Goal: Task Accomplishment & Management: Manage account settings

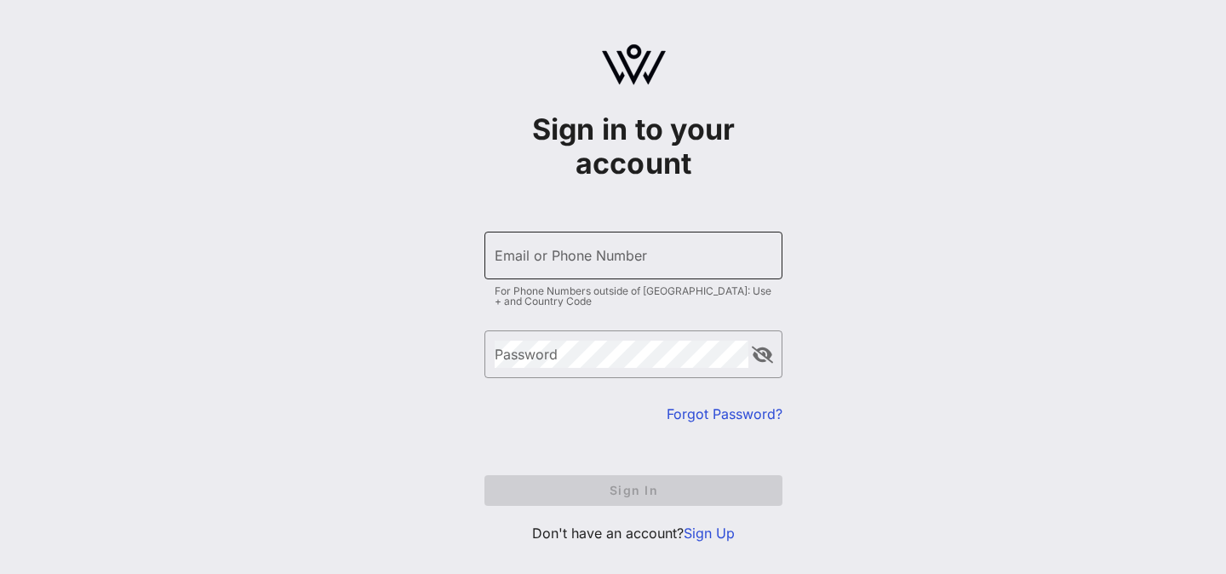
click at [569, 266] on input "Email or Phone Number" at bounding box center [633, 255] width 277 height 27
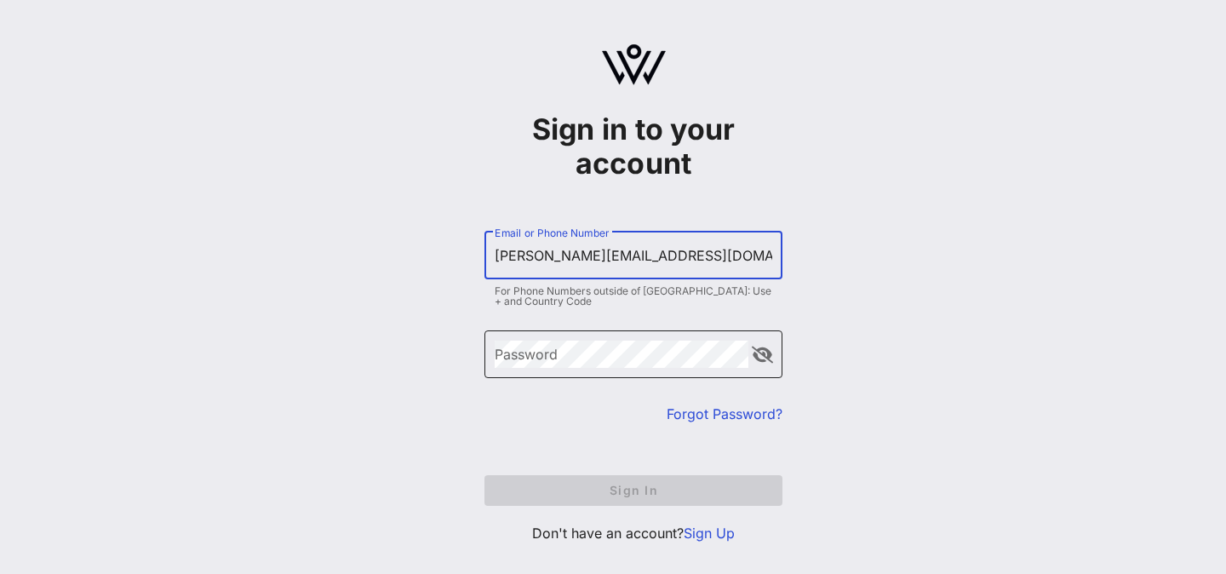
type input "[PERSON_NAME][EMAIL_ADDRESS][DOMAIN_NAME]"
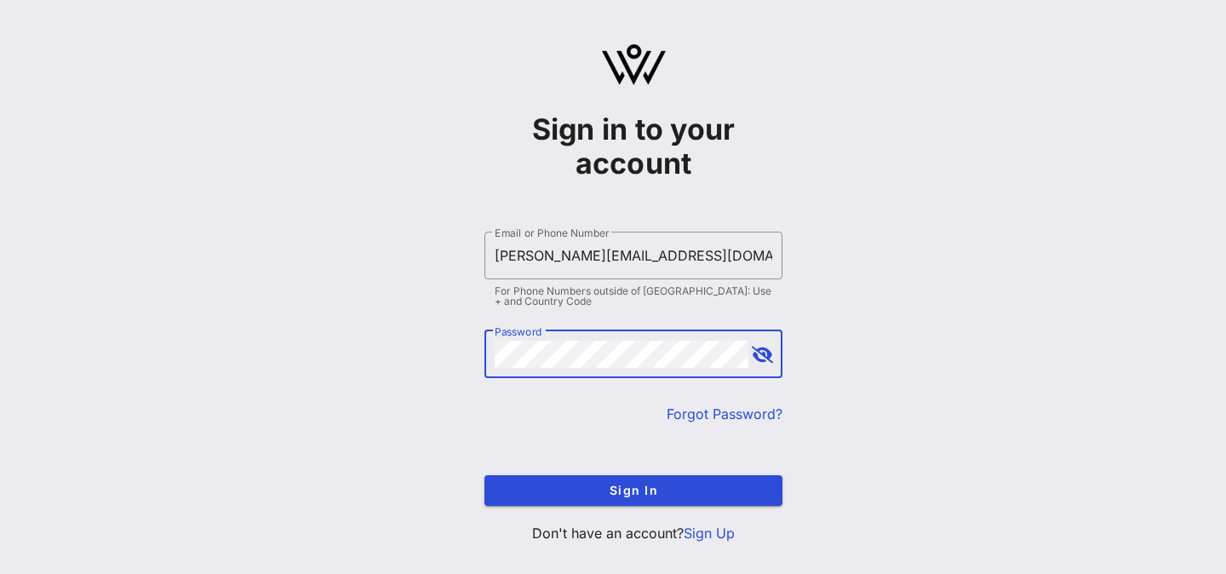
click at [484, 475] on button "Sign In" at bounding box center [633, 490] width 298 height 31
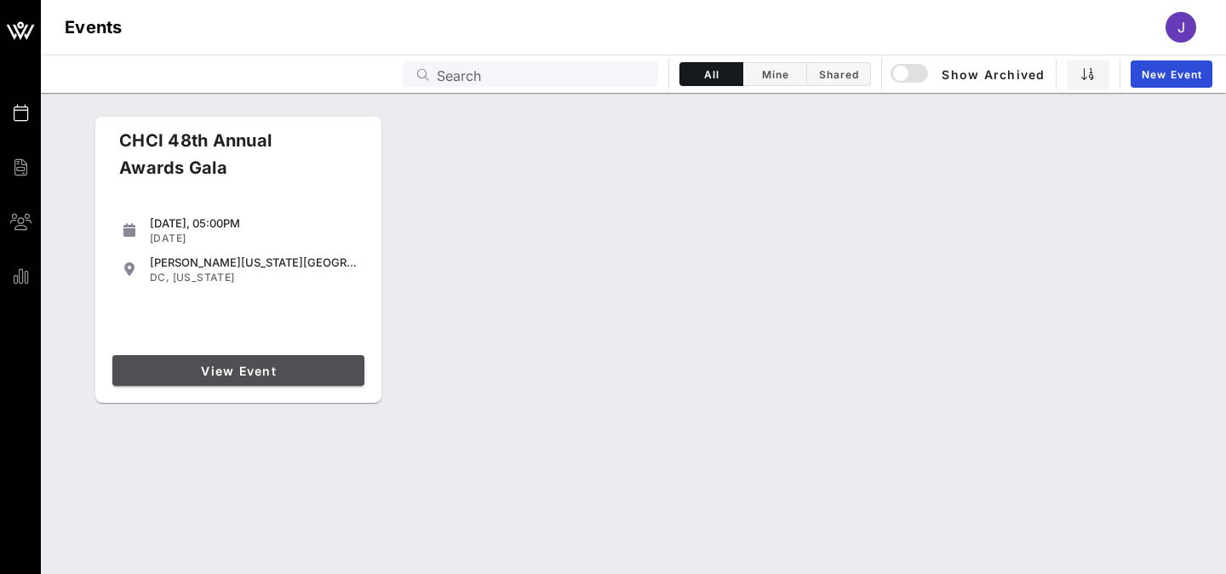
click at [229, 371] on span "View Event" at bounding box center [238, 370] width 238 height 14
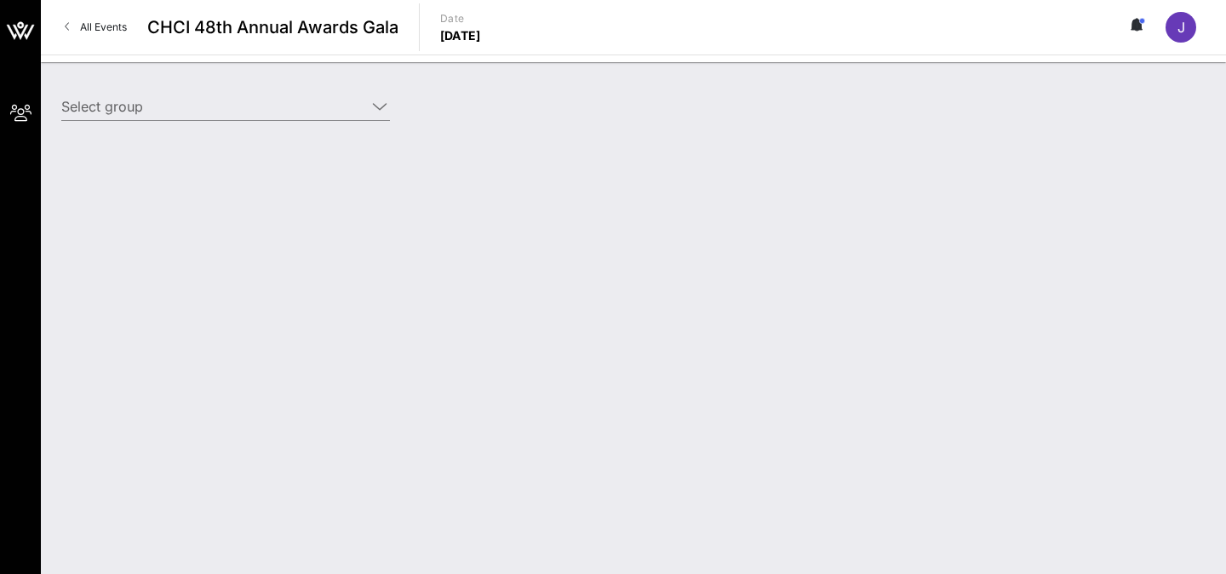
type input "Verizon (Verizon) [[PERSON_NAME], [PERSON_NAME][EMAIL_ADDRESS][DOMAIN_NAME]]"
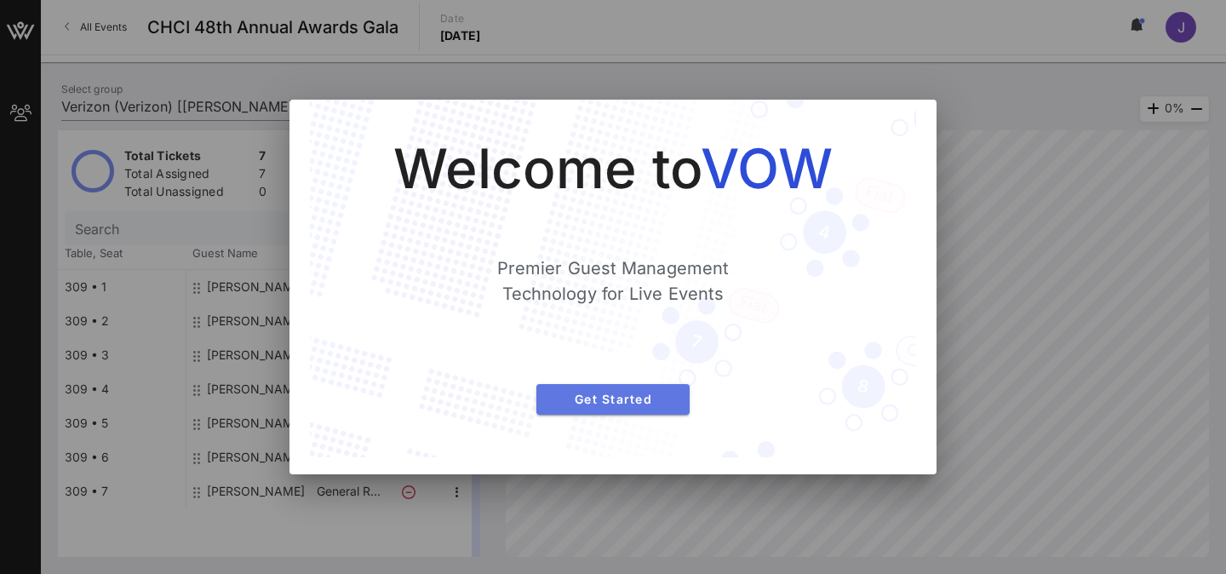
click at [615, 400] on span "Get Started" at bounding box center [613, 399] width 126 height 14
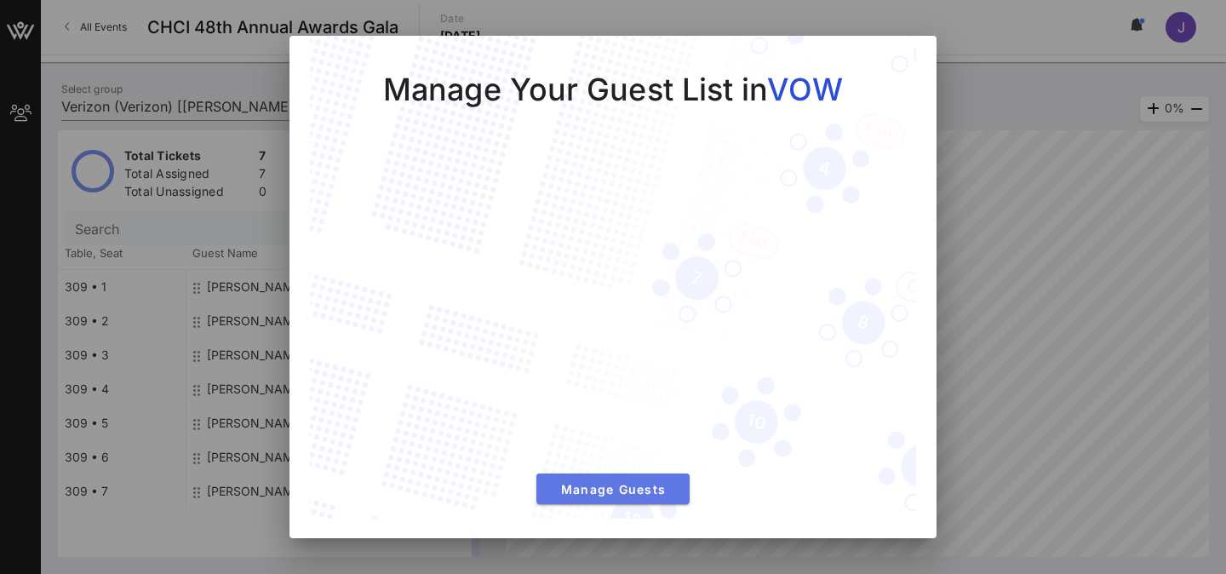
click at [579, 487] on span "Manage Guests" at bounding box center [613, 489] width 126 height 14
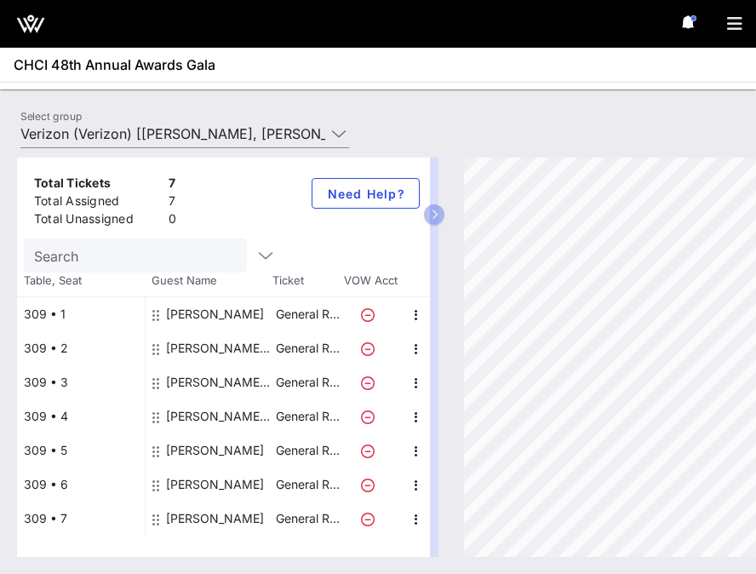
click at [194, 307] on div "[PERSON_NAME]" at bounding box center [215, 314] width 98 height 34
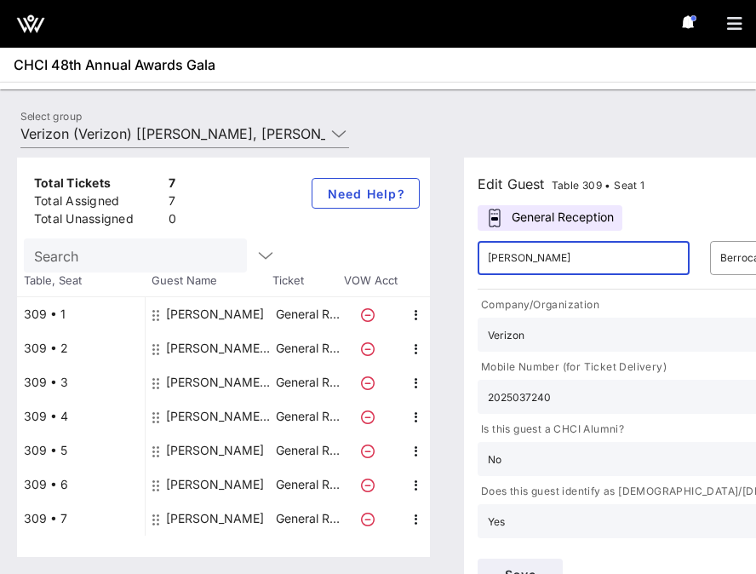
click at [630, 252] on input "[PERSON_NAME]" at bounding box center [584, 257] width 192 height 27
click at [629, 252] on input "[PERSON_NAME]" at bounding box center [584, 257] width 192 height 27
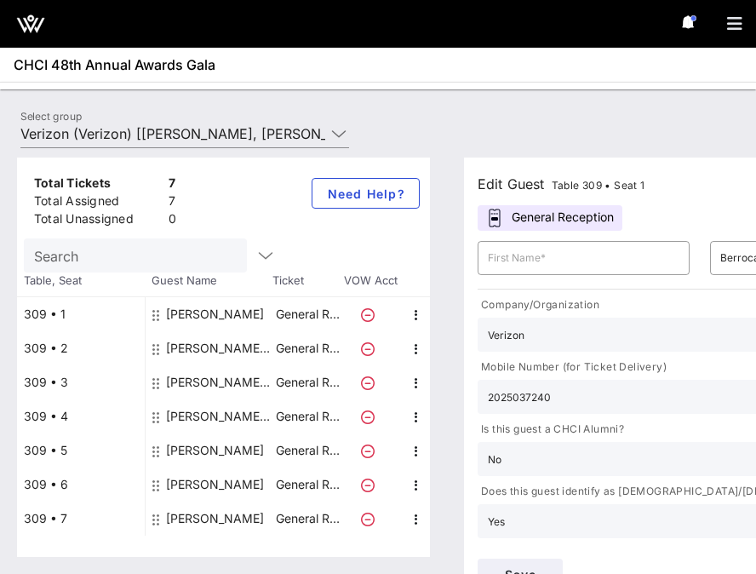
click at [506, 265] on input "text" at bounding box center [584, 257] width 192 height 27
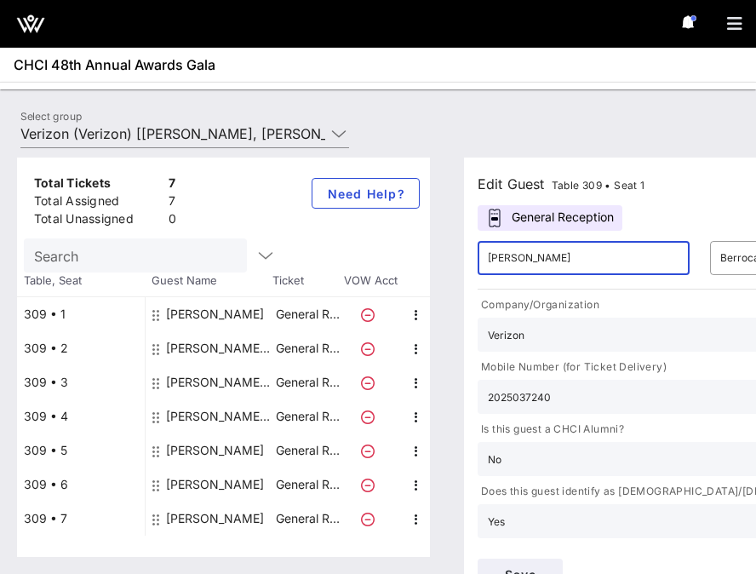
type input "[PERSON_NAME]"
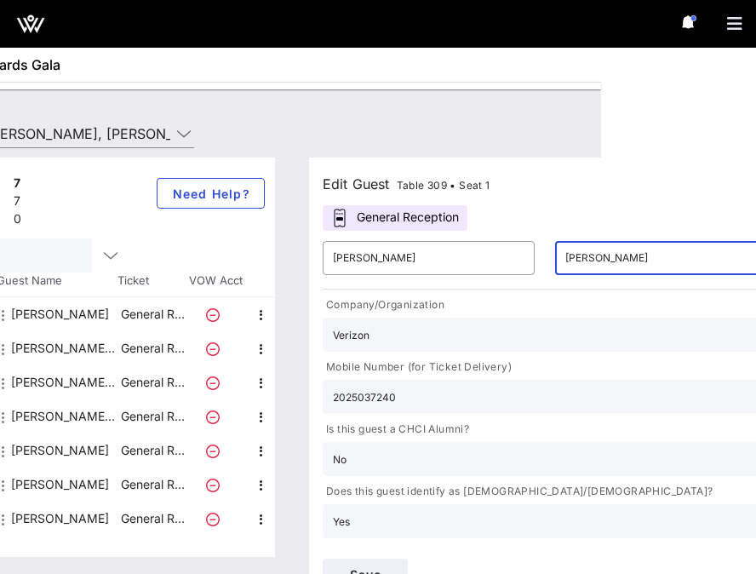
type input "[PERSON_NAME]"
click at [430, 333] on input "Verizon" at bounding box center [660, 334] width 655 height 22
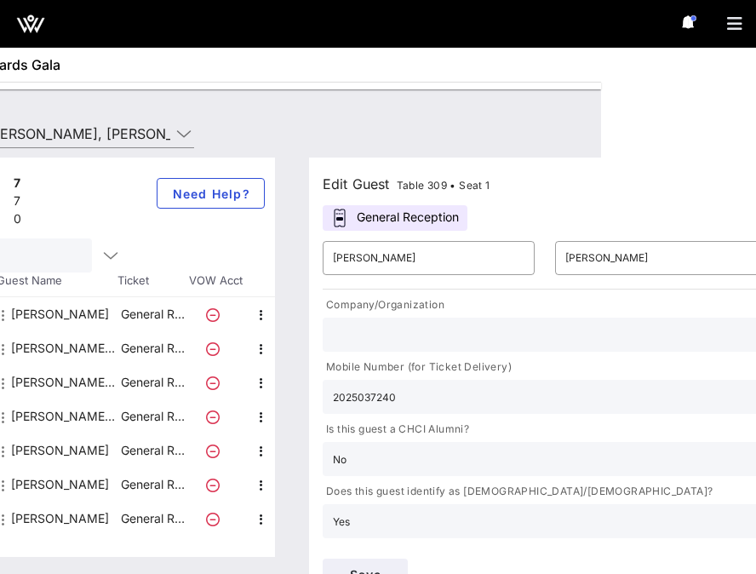
click at [386, 391] on input "2025037240" at bounding box center [660, 397] width 655 height 22
click at [370, 343] on input "text" at bounding box center [660, 334] width 655 height 22
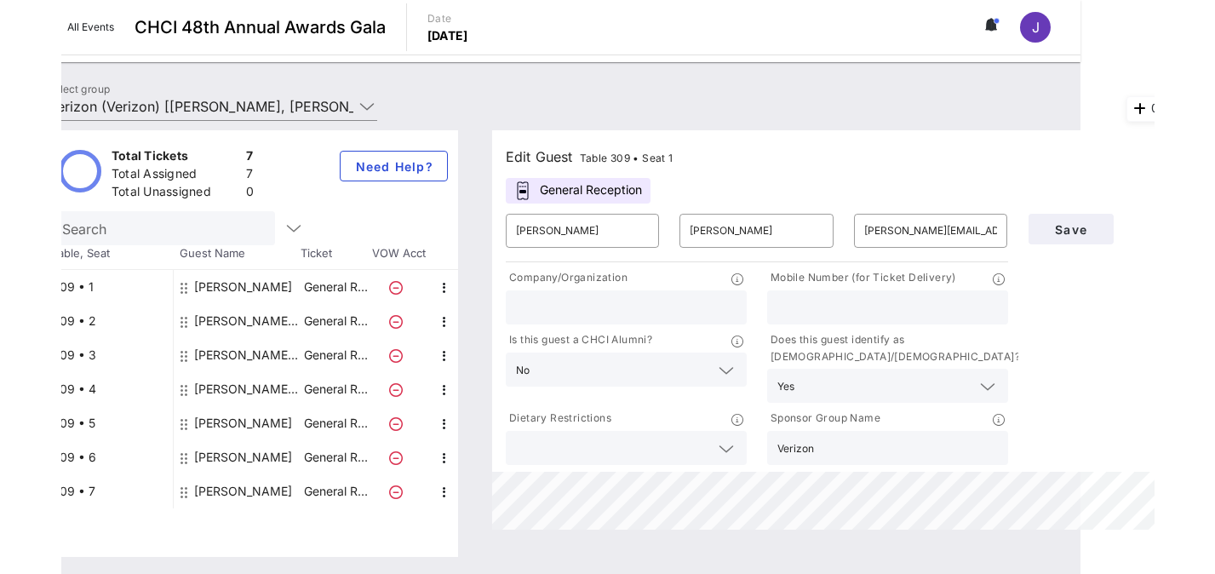
scroll to position [0, 0]
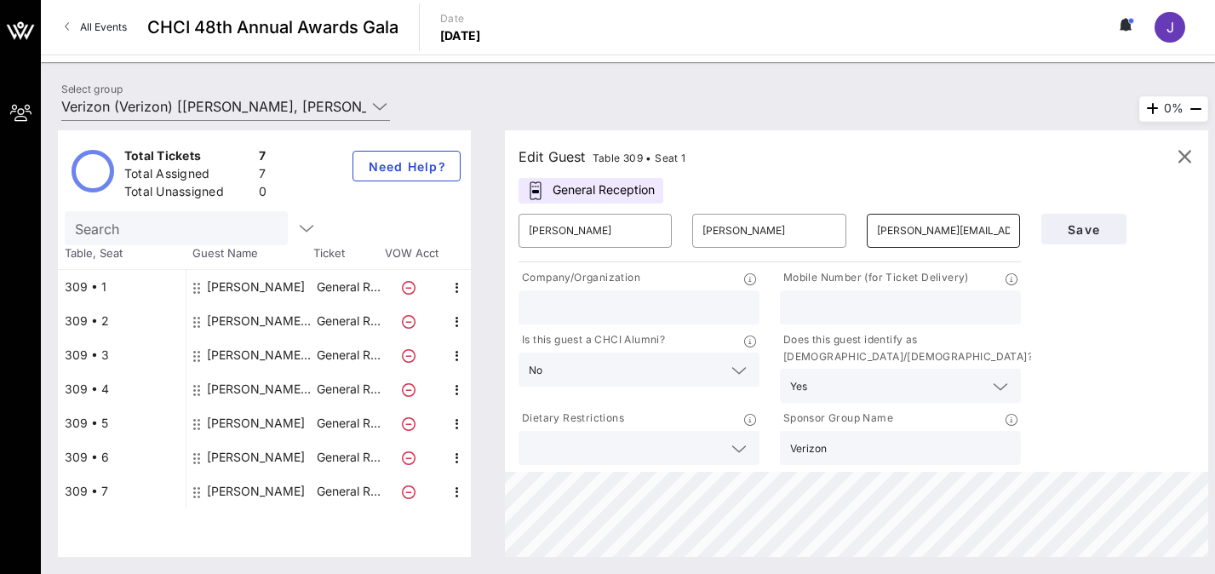
click at [902, 235] on input "[PERSON_NAME][EMAIL_ADDRESS][PERSON_NAME][DOMAIN_NAME]" at bounding box center [943, 230] width 133 height 27
type input "[PERSON_NAME][EMAIL_ADDRESS][PERSON_NAME][DOMAIN_NAME]"
click at [1069, 272] on div "Save" at bounding box center [1118, 335] width 174 height 265
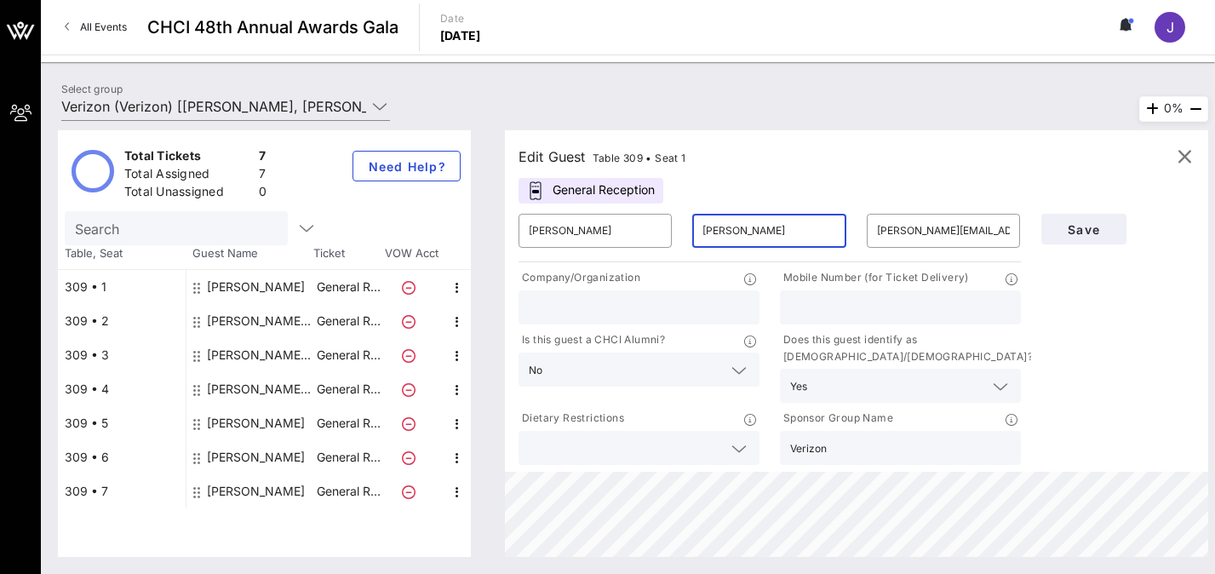
click at [792, 224] on input "[PERSON_NAME]" at bounding box center [768, 230] width 133 height 27
click at [761, 227] on input "[PERSON_NAME]" at bounding box center [768, 230] width 133 height 27
type input "[PERSON_NAME]"
click at [813, 169] on div "Edit Guest Table 309 • Seat 1 General Reception ​ [PERSON_NAME] ​ [PERSON_NAME]…" at bounding box center [856, 300] width 703 height 341
click at [1100, 232] on span "Save" at bounding box center [1084, 229] width 58 height 14
